Goal: Task Accomplishment & Management: Use online tool/utility

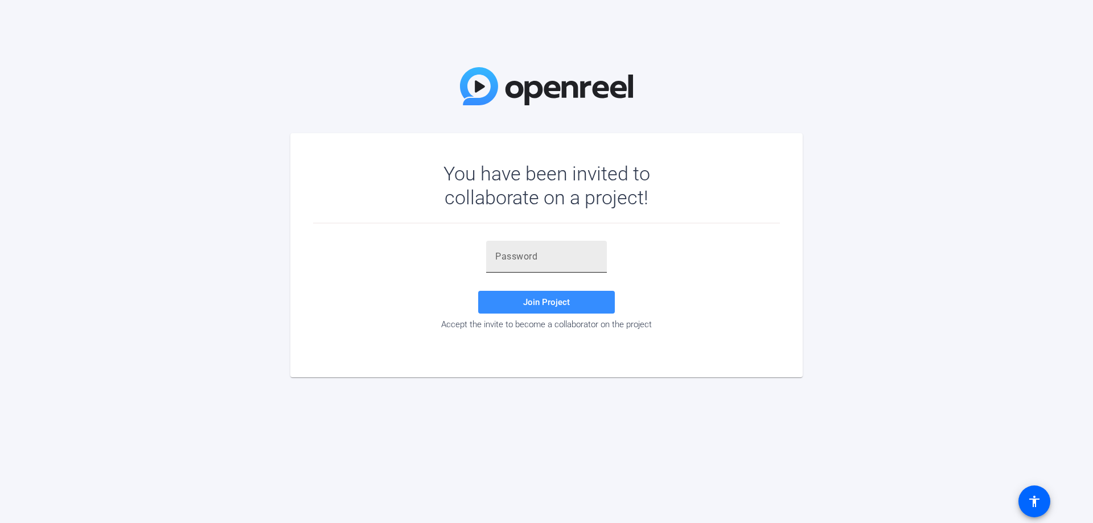
click at [525, 257] on input "text" at bounding box center [546, 257] width 102 height 14
paste input "zCoWAX"
type input "zCoWAX"
click at [542, 304] on span "Join Project" at bounding box center [546, 302] width 47 height 10
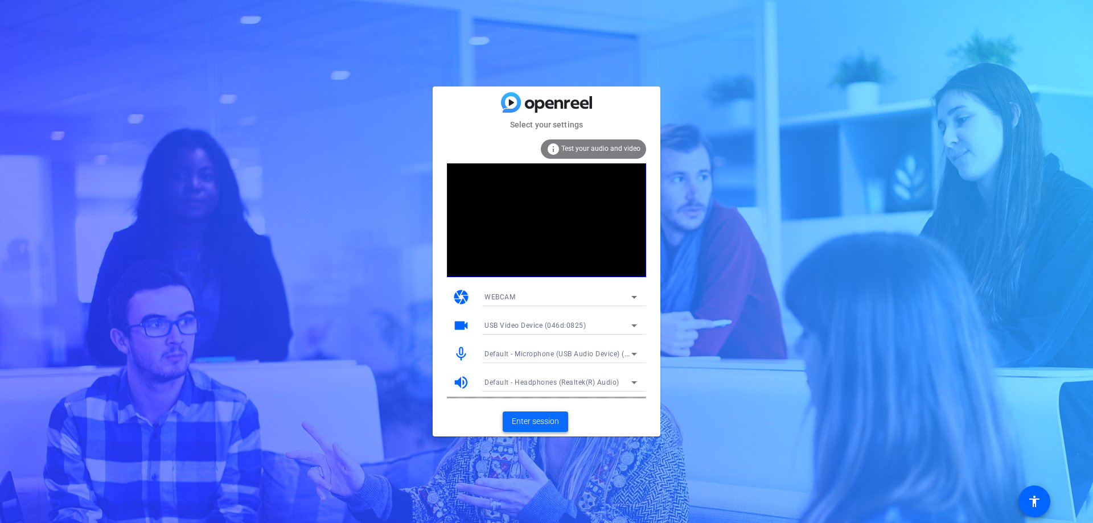
click at [539, 425] on span "Enter session" at bounding box center [535, 421] width 47 height 12
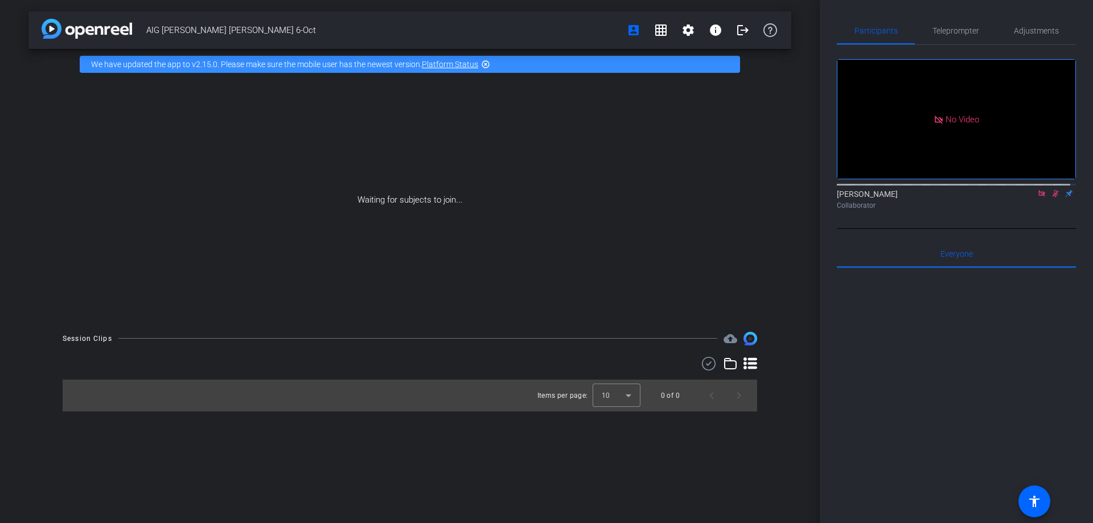
click at [1038, 196] on icon at bounding box center [1041, 193] width 6 height 6
